Goal: Transaction & Acquisition: Purchase product/service

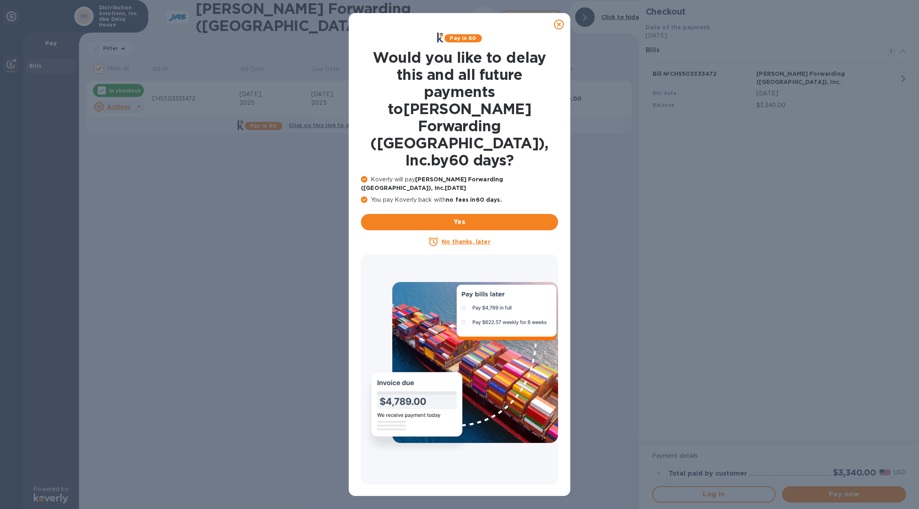
click at [467, 238] on u "No thanks, later" at bounding box center [466, 241] width 48 height 7
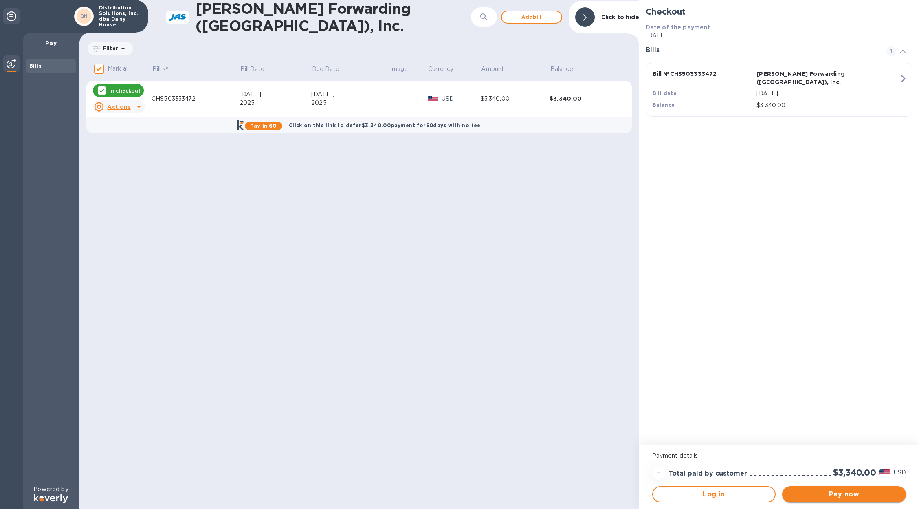
click at [843, 494] on span "Pay now" at bounding box center [844, 494] width 111 height 10
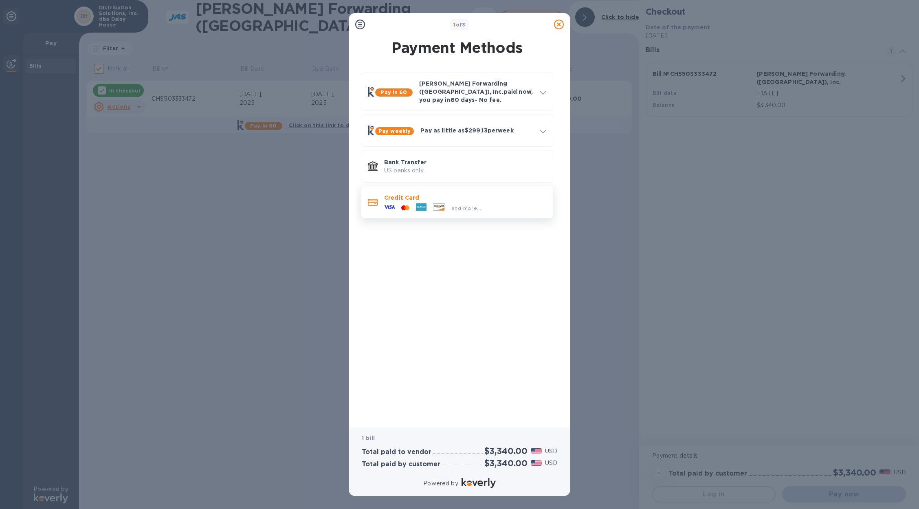
click at [410, 195] on p "Credit Card" at bounding box center [465, 198] width 162 height 8
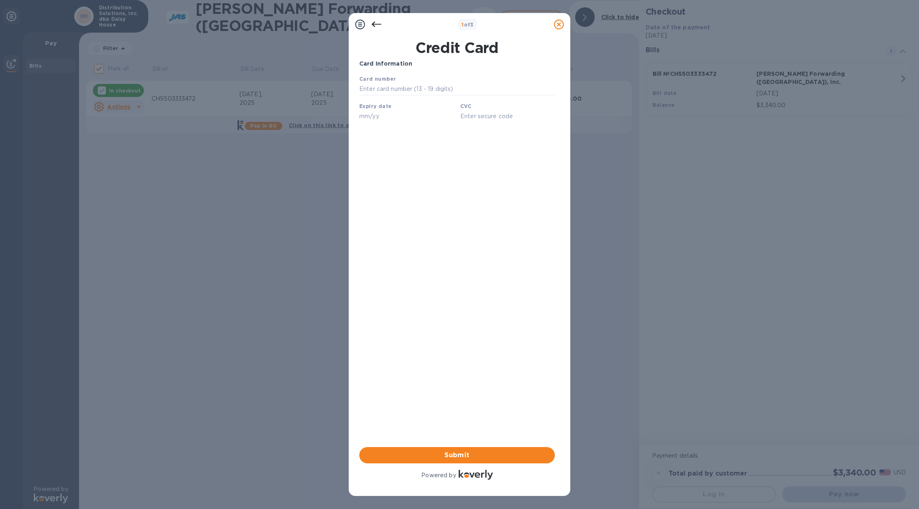
click at [376, 23] on icon at bounding box center [377, 25] width 10 height 10
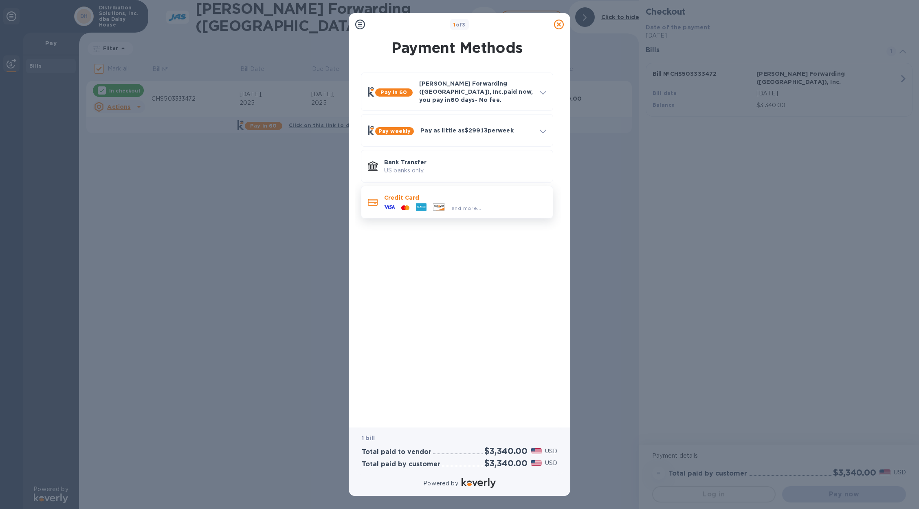
click at [409, 194] on p "Credit Card" at bounding box center [465, 198] width 162 height 8
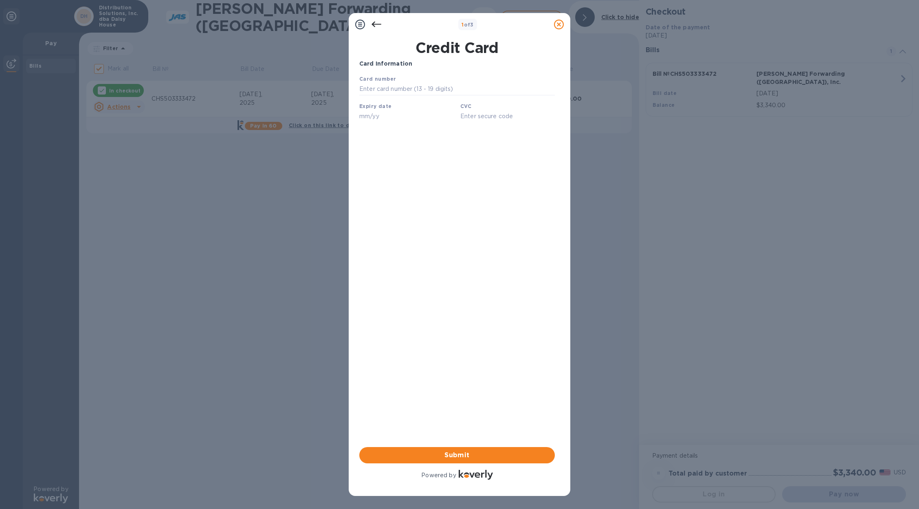
click at [376, 109] on div "Expiry date" at bounding box center [406, 112] width 101 height 27
click at [378, 23] on icon at bounding box center [377, 25] width 10 height 10
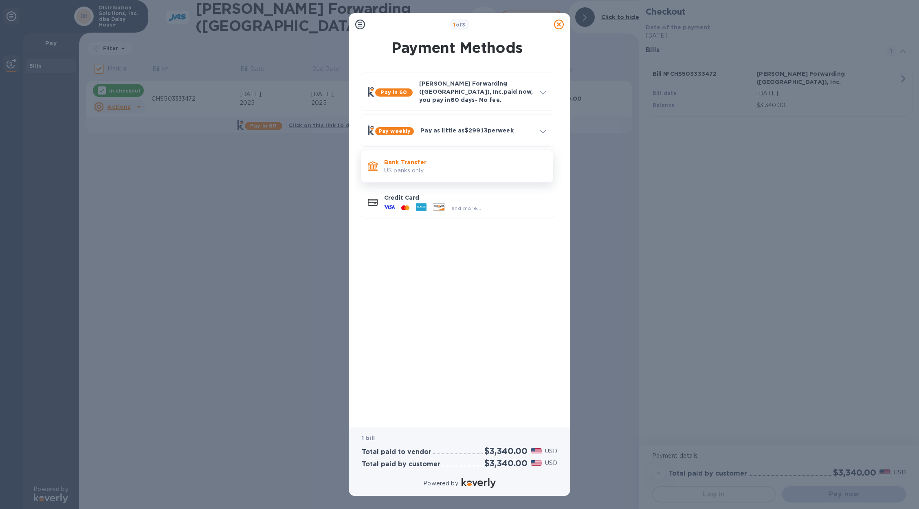
click at [427, 166] on p "US banks only." at bounding box center [465, 170] width 162 height 9
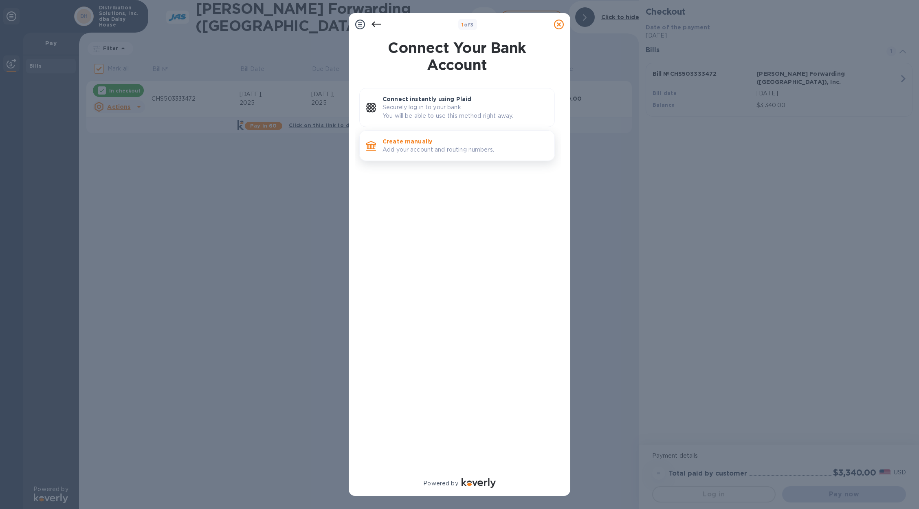
click at [426, 145] on p "Create manually" at bounding box center [465, 141] width 165 height 8
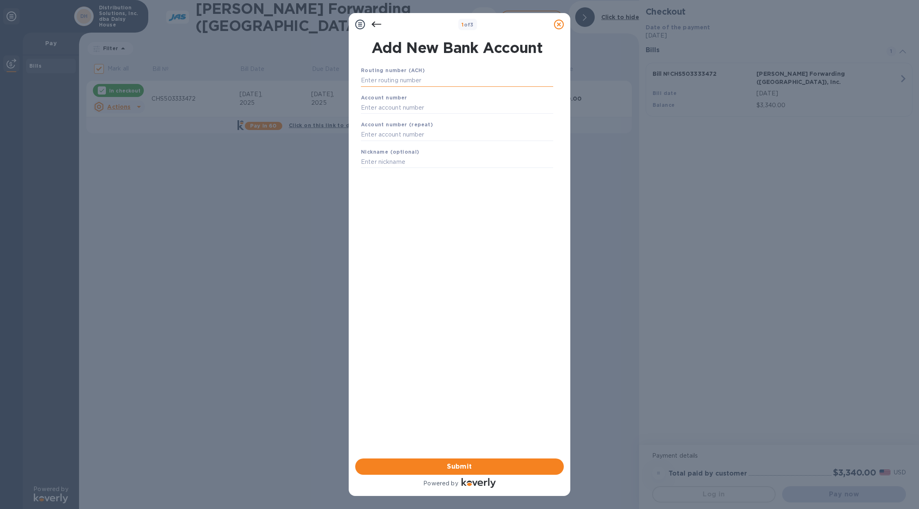
click at [397, 78] on input "text" at bounding box center [457, 81] width 192 height 12
type input "102000021"
click at [385, 117] on input "text" at bounding box center [457, 118] width 192 height 12
type input "103674476439"
click at [391, 143] on input "text" at bounding box center [457, 145] width 192 height 12
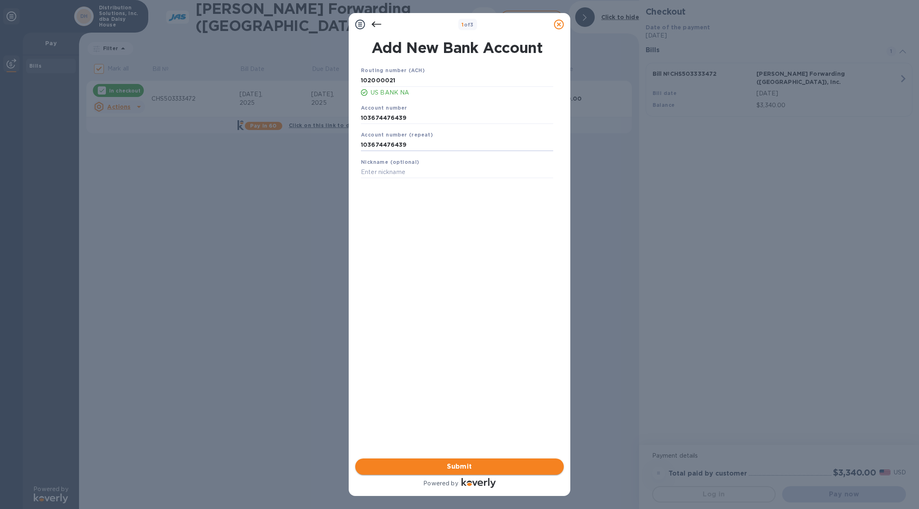
type input "103674476439"
click at [463, 467] on span "Submit" at bounding box center [460, 467] width 196 height 10
